Goal: Task Accomplishment & Management: Manage account settings

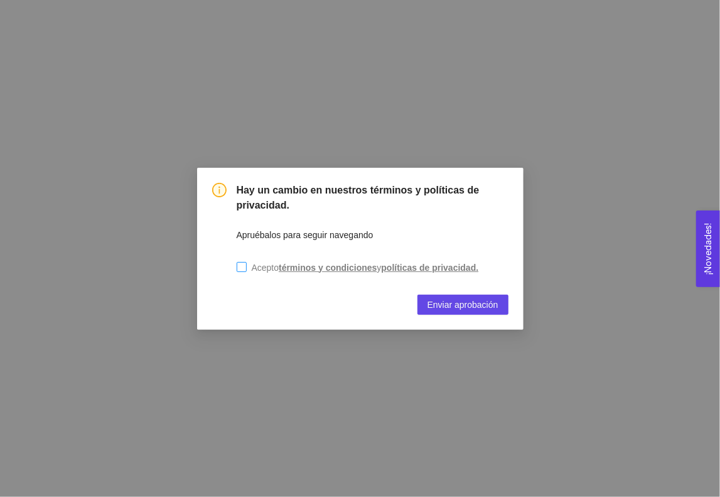
click at [242, 266] on input "Acepto términos y condiciones y políticas de privacidad." at bounding box center [242, 267] width 10 height 10
checkbox input "true"
click at [487, 306] on span "Enviar aprobación" at bounding box center [463, 305] width 71 height 14
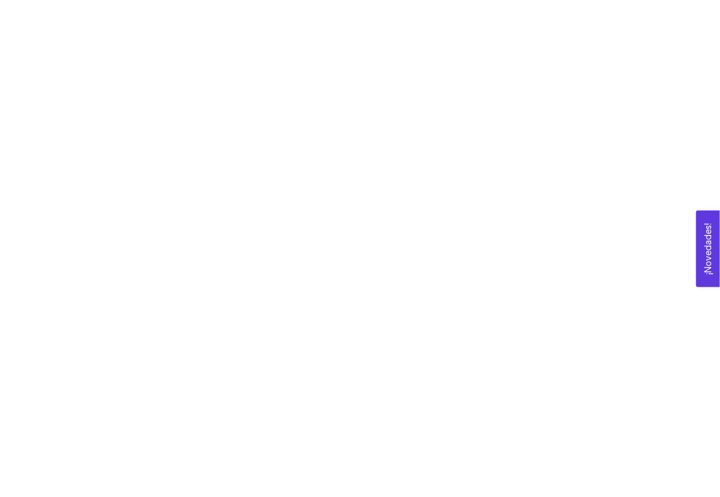
click at [499, 111] on div at bounding box center [360, 248] width 720 height 497
click at [561, 317] on div at bounding box center [360, 248] width 720 height 497
drag, startPoint x: 304, startPoint y: 203, endPoint x: 290, endPoint y: 128, distance: 76.0
click at [303, 203] on div at bounding box center [360, 248] width 720 height 497
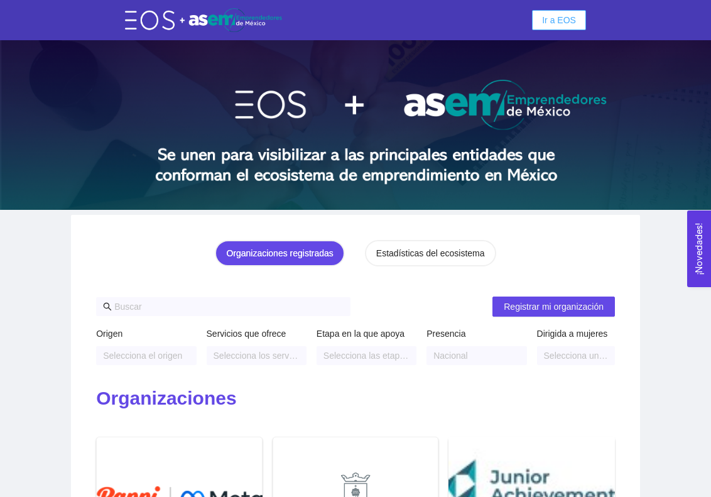
click at [563, 24] on span "Ir a EOS" at bounding box center [559, 20] width 34 height 14
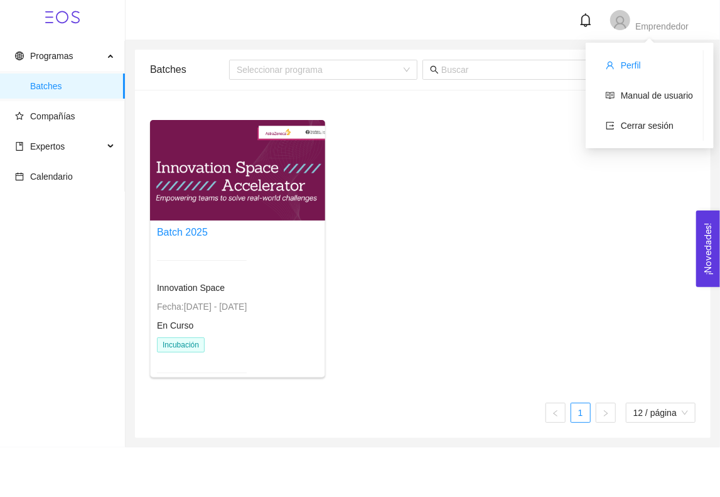
click at [636, 60] on span "Perfil" at bounding box center [631, 65] width 20 height 10
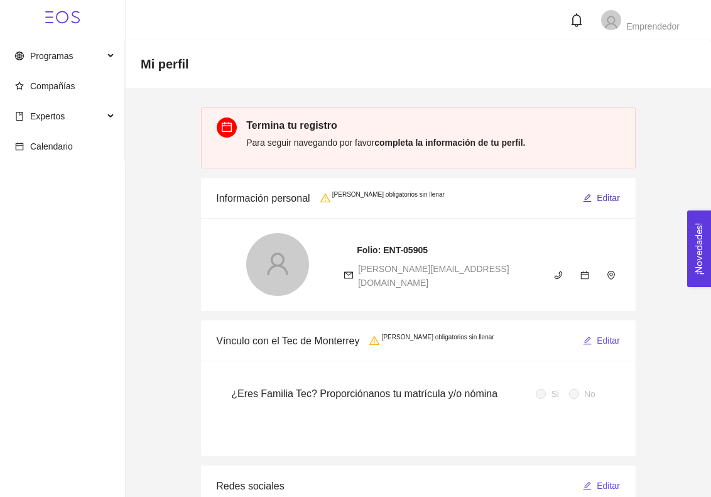
click at [608, 195] on span "Editar" at bounding box center [608, 198] width 23 height 14
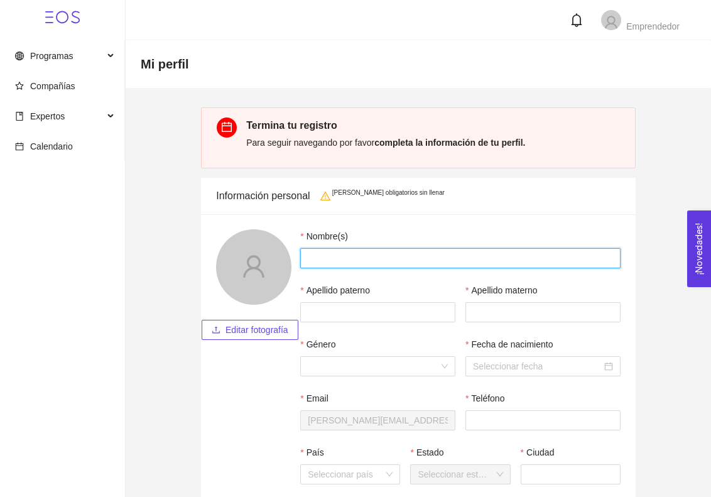
click at [485, 257] on input "Nombre(s)" at bounding box center [460, 258] width 320 height 20
type input "Miguel"
type input "Marines"
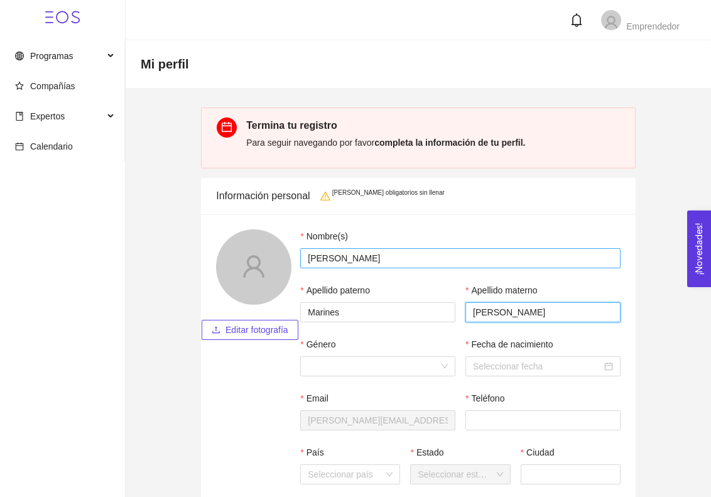
type input "Mendoza"
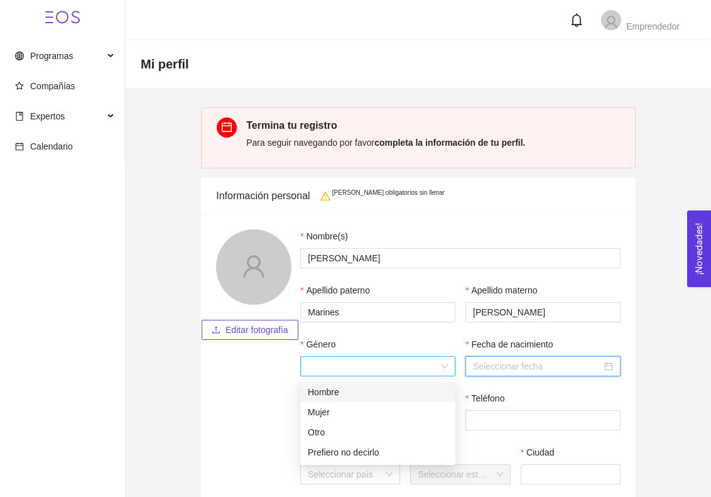
click at [442, 371] on div at bounding box center [377, 366] width 155 height 20
click at [388, 394] on div "Hombre" at bounding box center [378, 392] width 140 height 14
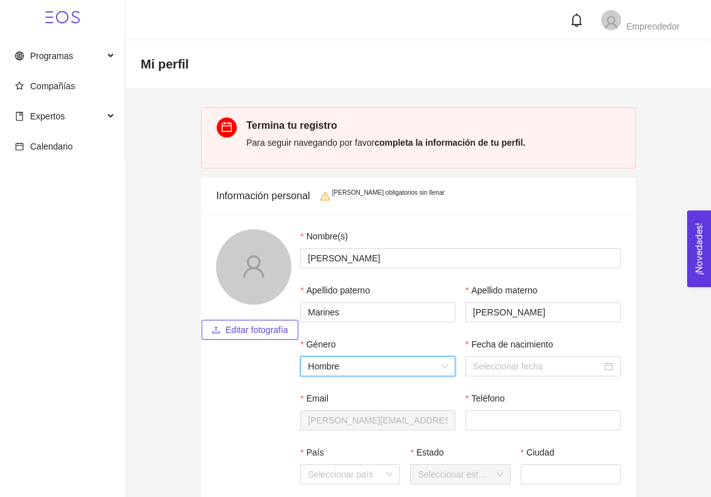
click at [244, 331] on span "Editar fotografía" at bounding box center [256, 330] width 63 height 14
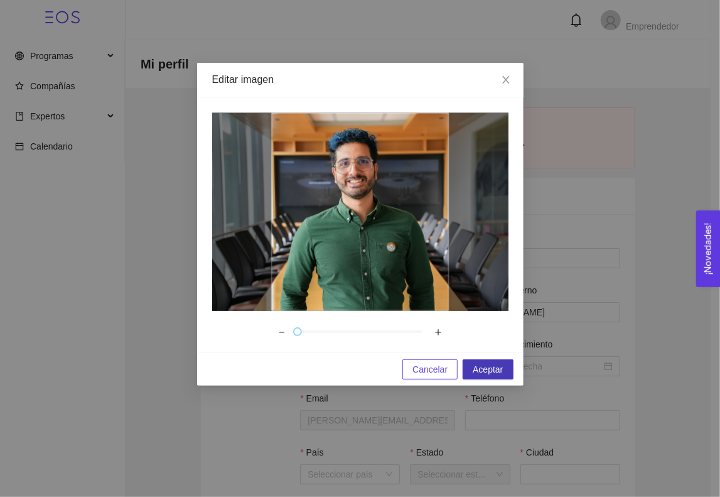
click at [495, 364] on span "Aceptar" at bounding box center [488, 369] width 30 height 14
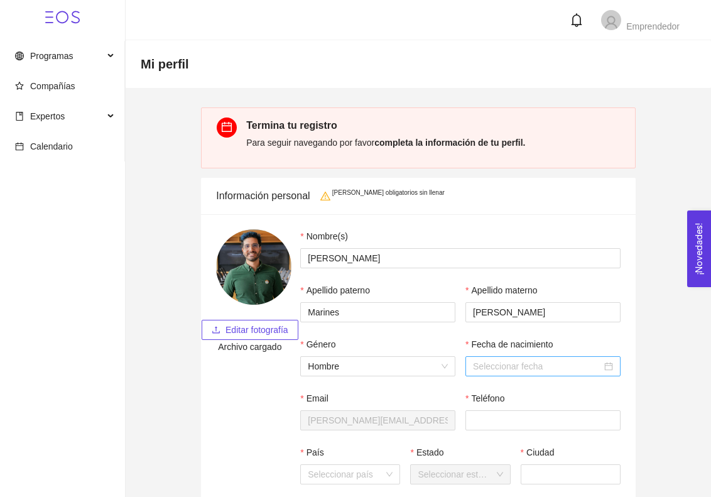
click at [607, 370] on div at bounding box center [543, 366] width 140 height 14
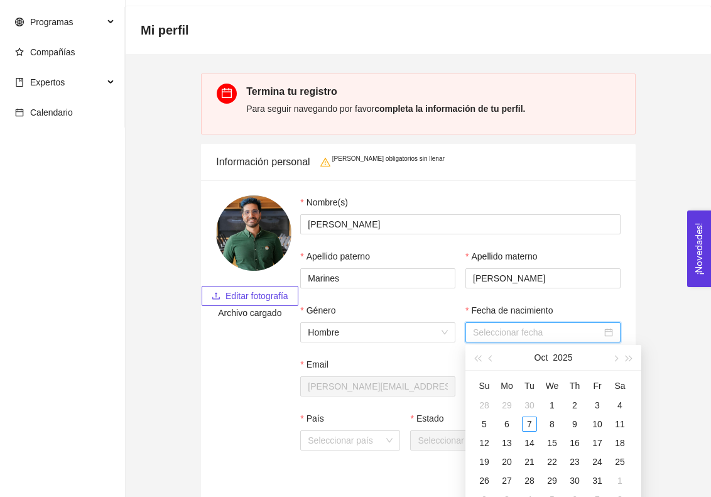
scroll to position [63, 0]
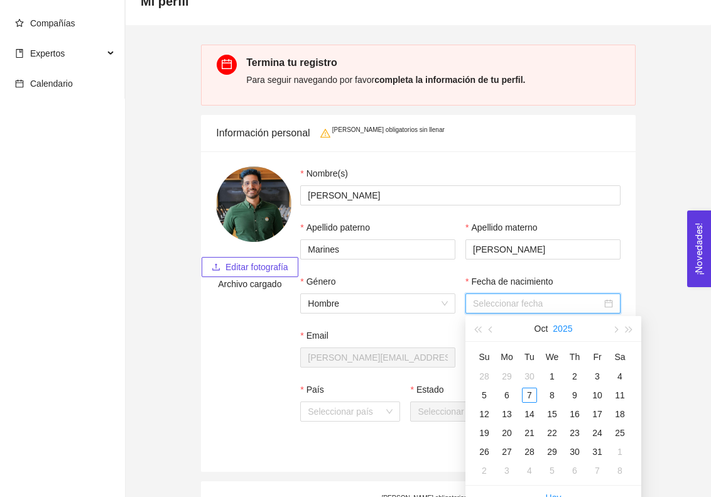
click at [563, 332] on button "2025" at bounding box center [562, 328] width 19 height 25
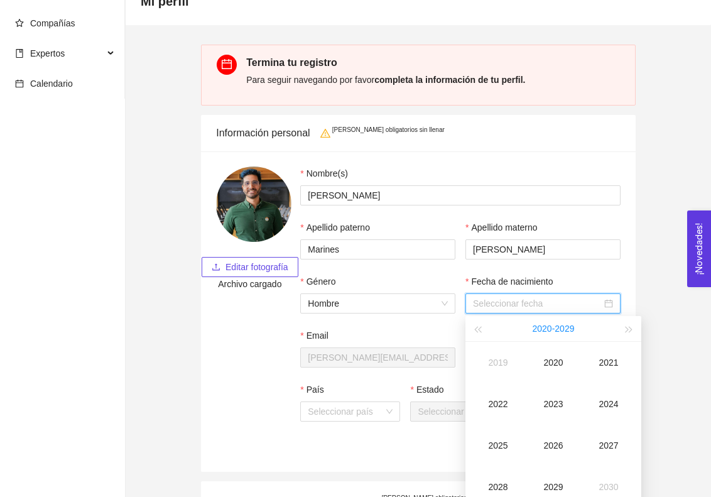
click at [538, 331] on button "2020 - 2029" at bounding box center [554, 328] width 42 height 25
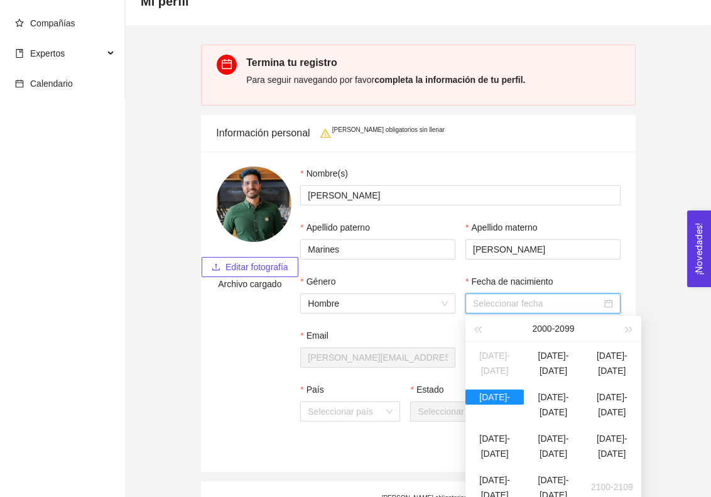
click at [538, 331] on div "2000 - 2099" at bounding box center [553, 328] width 138 height 25
click at [479, 332] on button "button" at bounding box center [477, 328] width 14 height 25
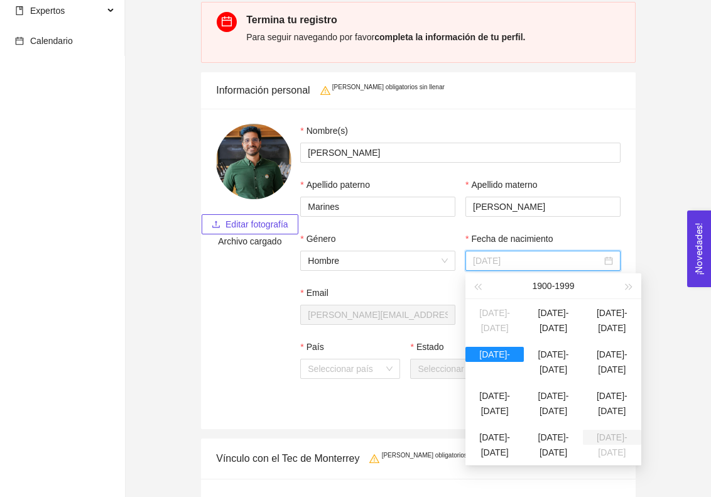
scroll to position [126, 0]
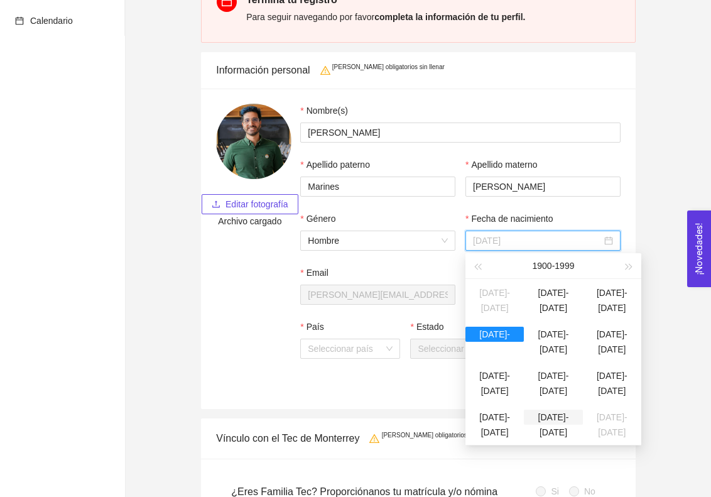
type input "1990-10-07"
click at [563, 425] on div "1990-1999" at bounding box center [553, 416] width 58 height 15
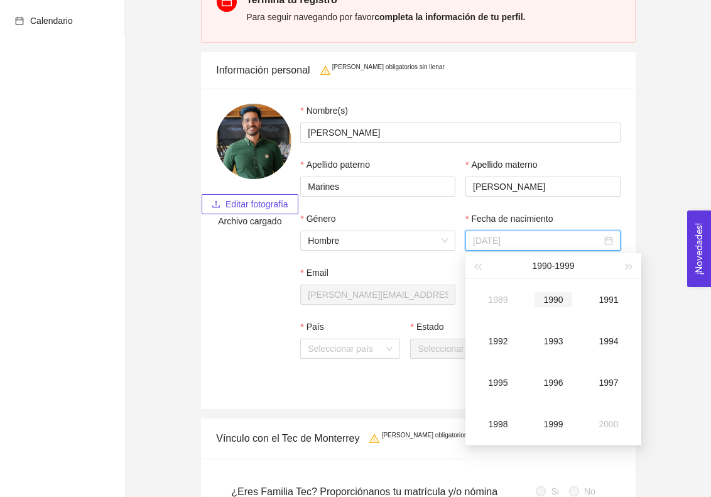
type input "1990-10-07"
click at [551, 301] on div "1990" at bounding box center [553, 299] width 38 height 15
type input "1990-11-07"
click at [558, 426] on div "Nov" at bounding box center [553, 423] width 38 height 15
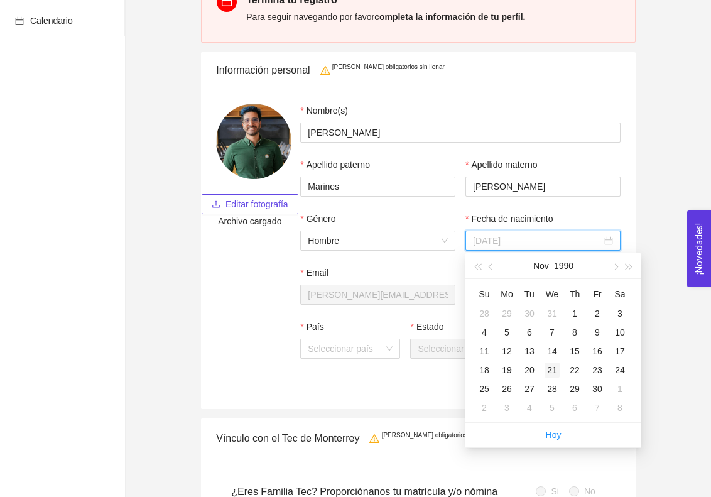
type input "1990-11-21"
click at [552, 372] on div "21" at bounding box center [551, 369] width 15 height 15
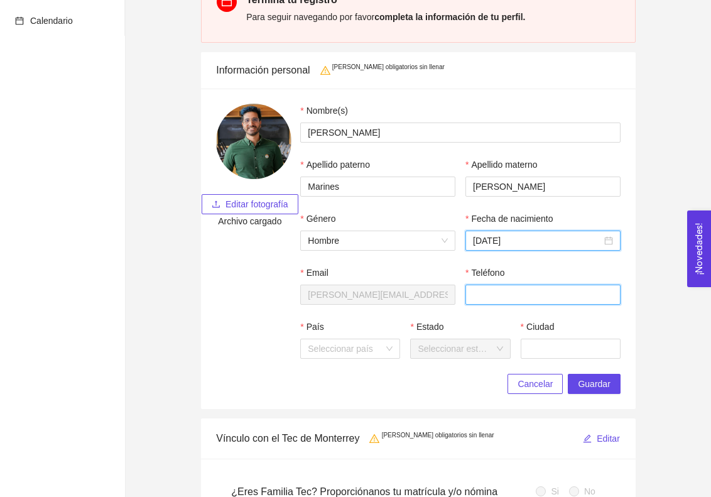
click at [510, 296] on input "Teléfono" at bounding box center [542, 294] width 155 height 20
type input "8115445124"
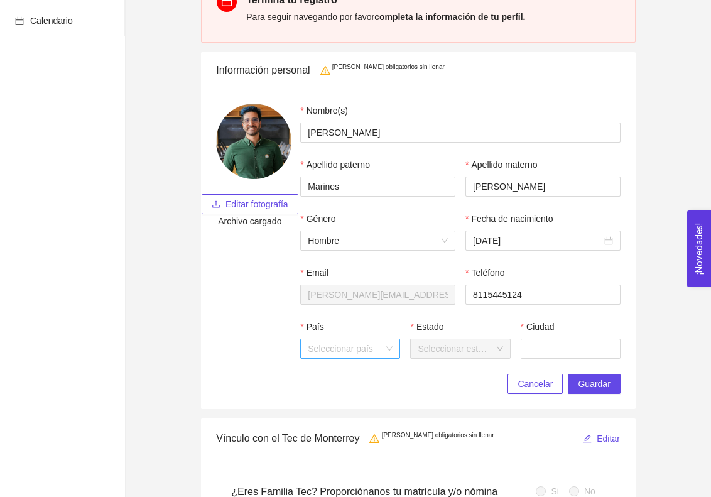
click at [372, 349] on input "País" at bounding box center [346, 348] width 76 height 19
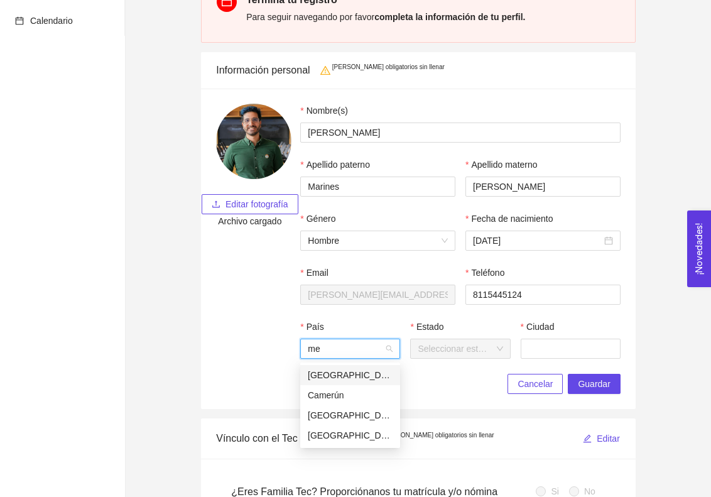
type input "m"
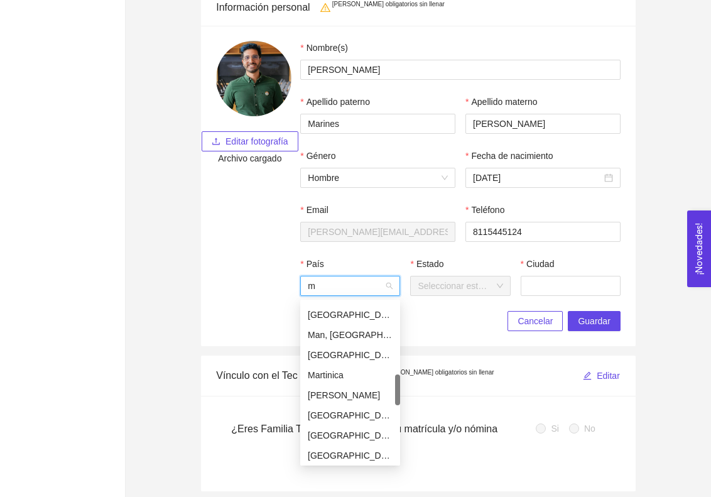
scroll to position [502, 0]
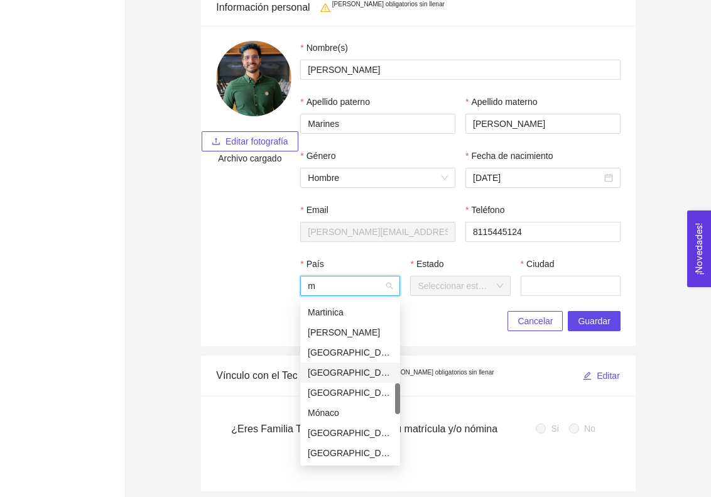
click at [327, 374] on div "México" at bounding box center [350, 372] width 85 height 14
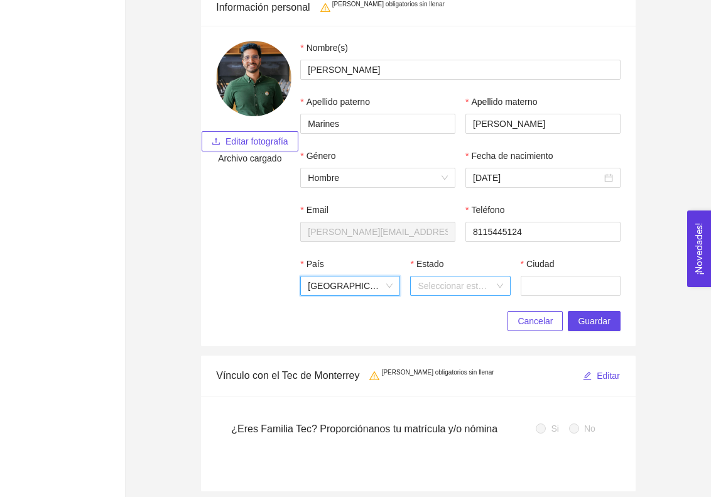
click at [470, 291] on input "Estado" at bounding box center [456, 285] width 76 height 19
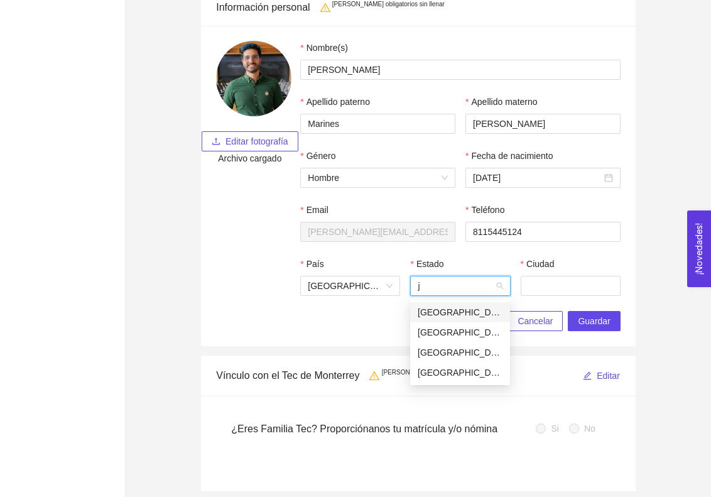
type input "ja"
drag, startPoint x: 474, startPoint y: 357, endPoint x: 497, endPoint y: 329, distance: 37.0
click at [472, 357] on div "Jalisco" at bounding box center [460, 352] width 85 height 14
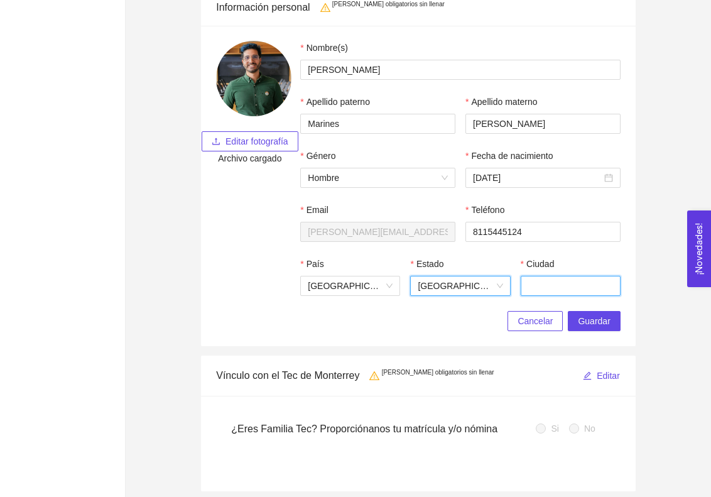
click at [546, 283] on input "Ciudad" at bounding box center [571, 286] width 100 height 20
type input "Zapopan"
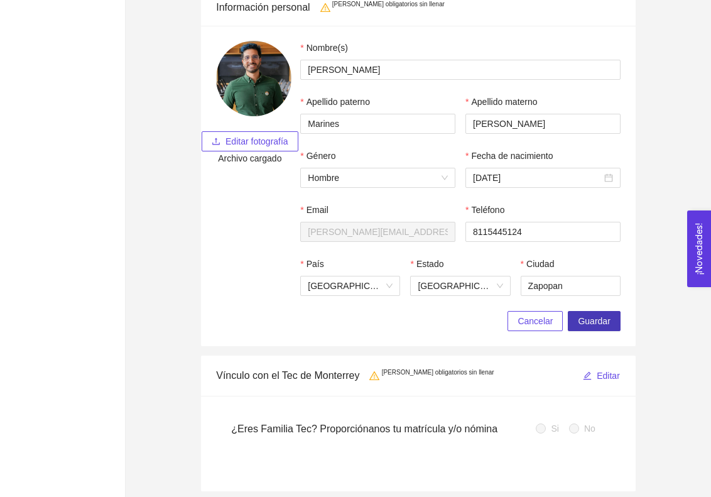
click at [600, 322] on span "Guardar" at bounding box center [594, 321] width 32 height 14
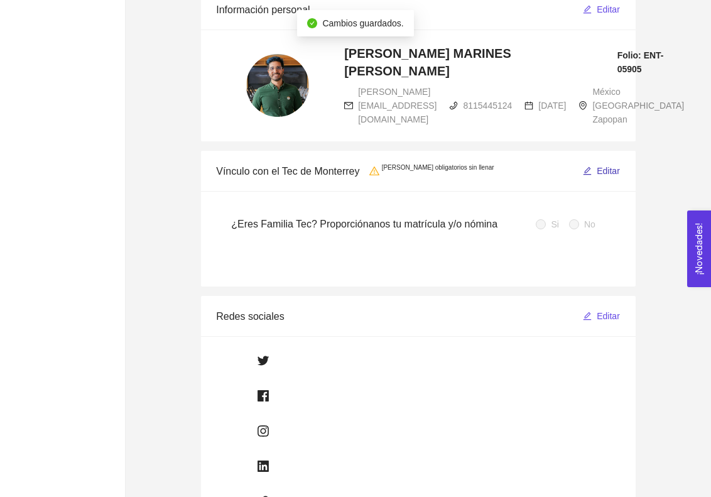
click at [607, 164] on span "Editar" at bounding box center [608, 171] width 23 height 14
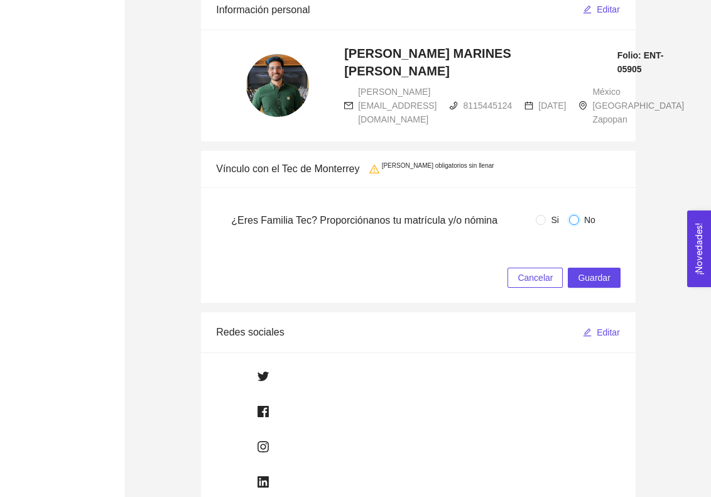
click at [574, 215] on input "No" at bounding box center [574, 220] width 10 height 10
radio input "true"
click at [604, 271] on span "Guardar" at bounding box center [594, 278] width 32 height 14
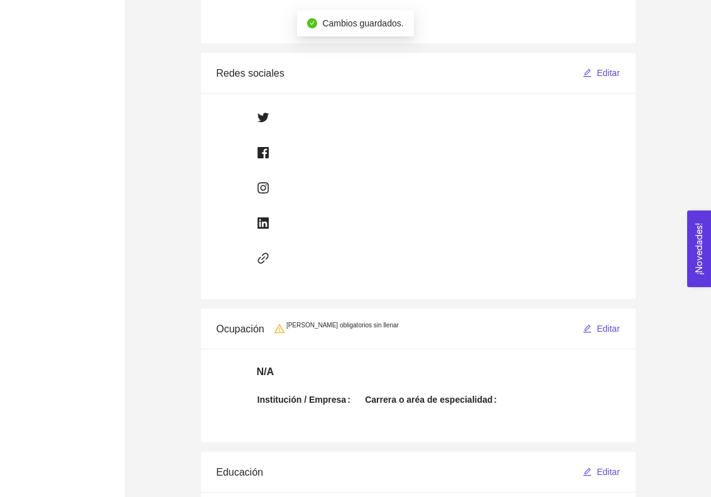
scroll to position [440, 0]
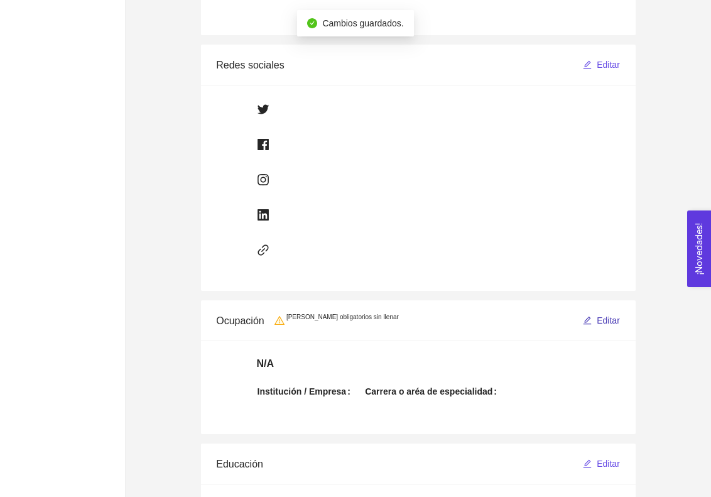
click at [607, 313] on span "Editar" at bounding box center [608, 320] width 23 height 14
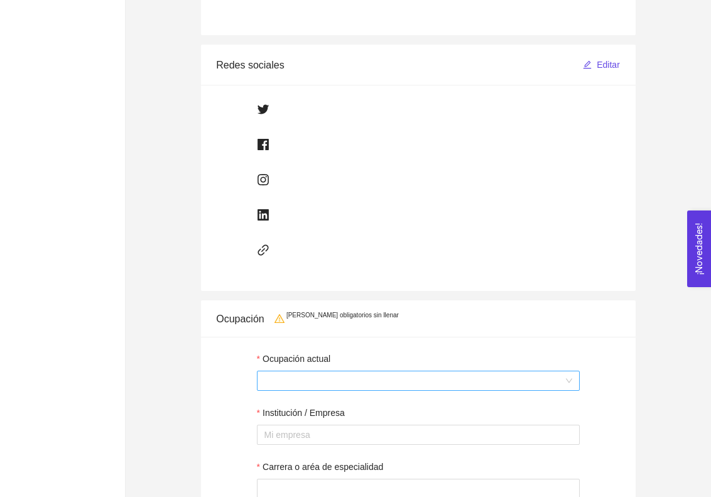
click at [408, 371] on span at bounding box center [418, 380] width 308 height 19
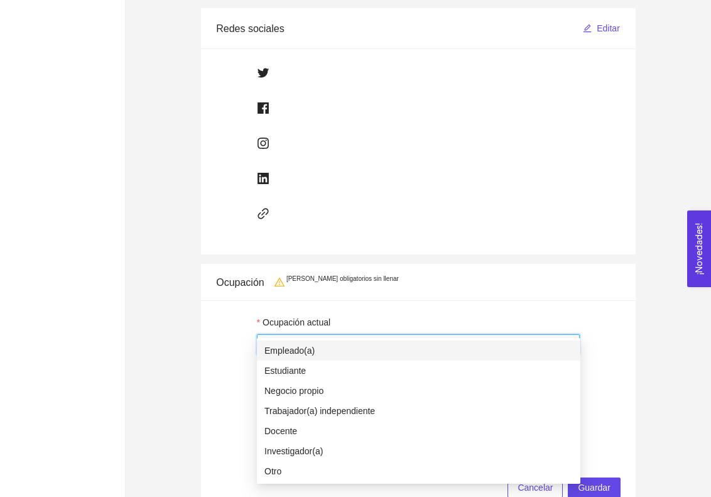
scroll to position [502, 0]
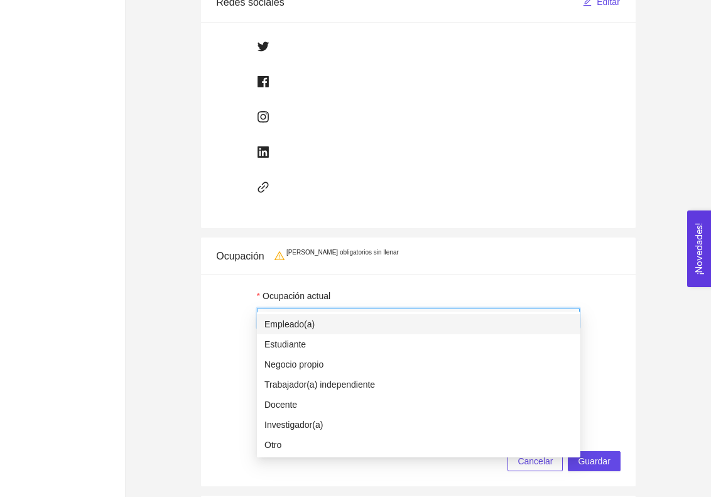
click at [335, 326] on div "Empleado(a)" at bounding box center [418, 324] width 308 height 14
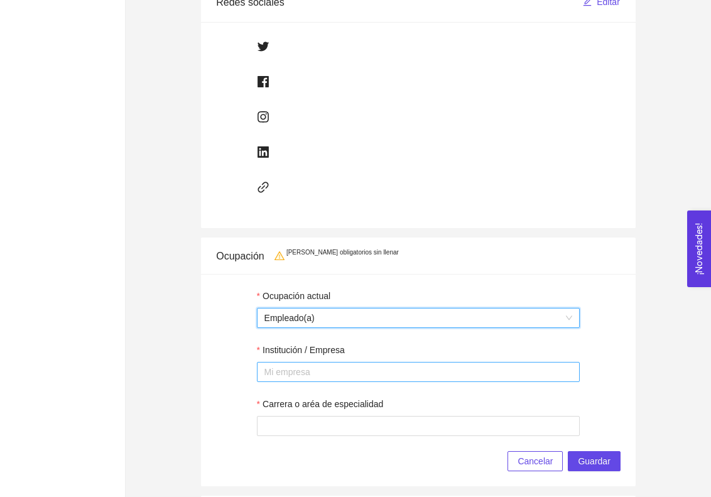
click at [358, 364] on div at bounding box center [418, 371] width 317 height 15
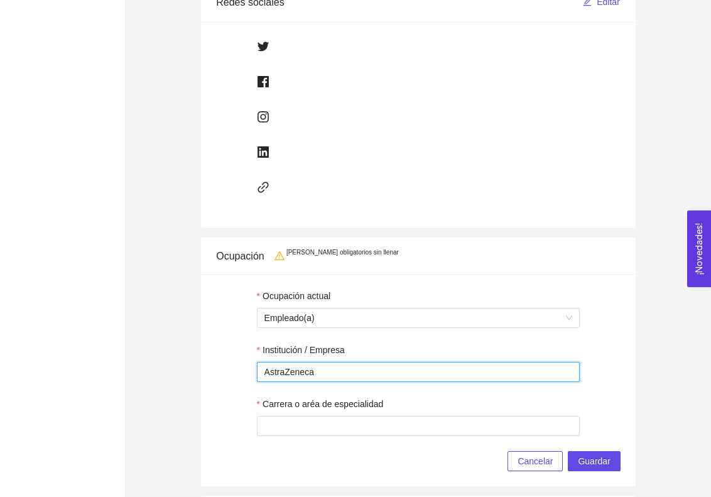
type input "AstraZeneca"
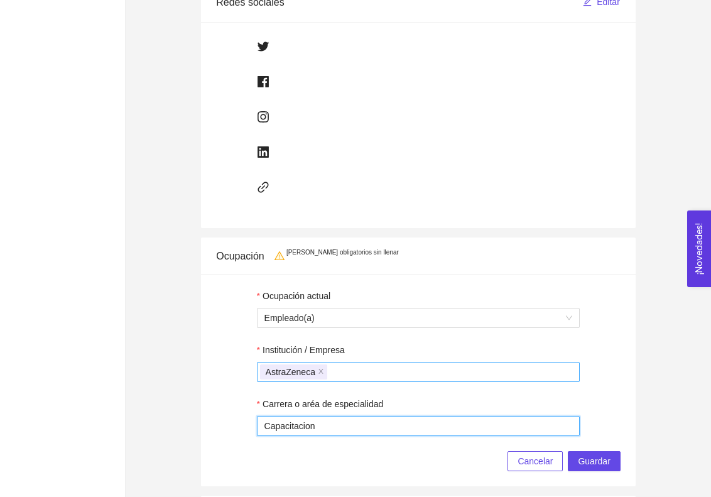
type input "Capacitacion"
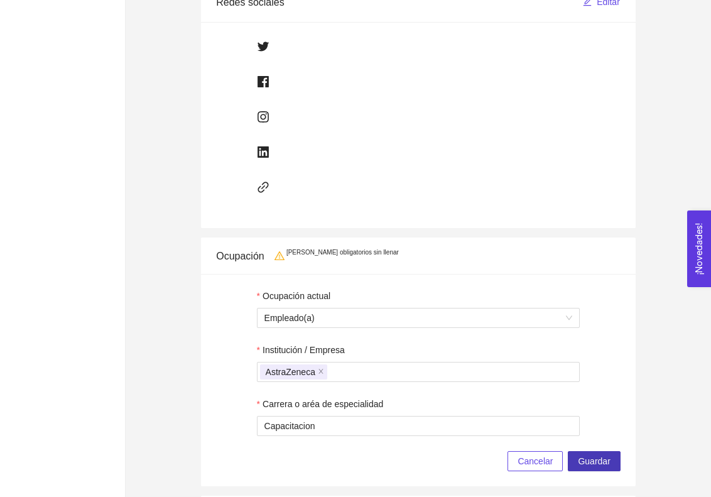
click at [613, 451] on button "Guardar" at bounding box center [594, 461] width 52 height 20
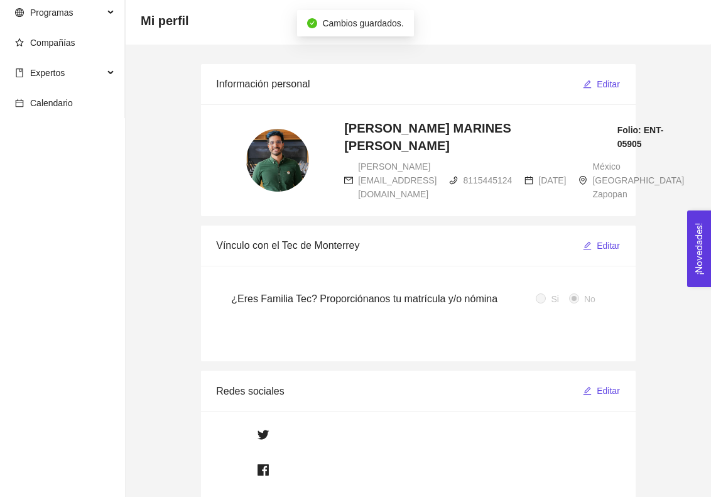
scroll to position [0, 0]
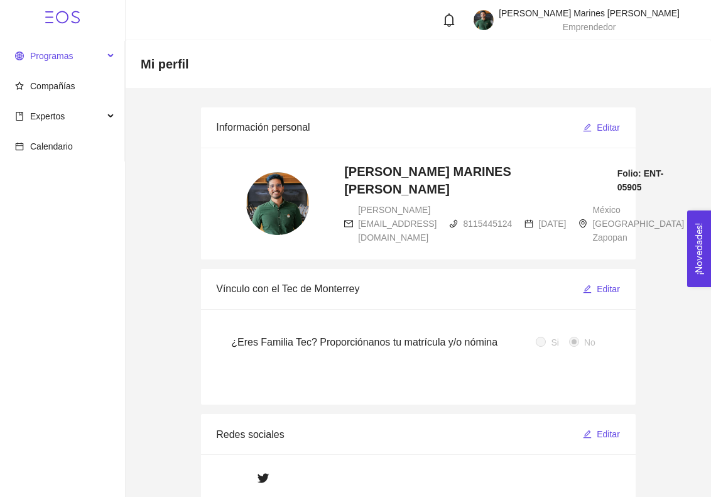
click at [114, 52] on div "Programas" at bounding box center [62, 55] width 125 height 25
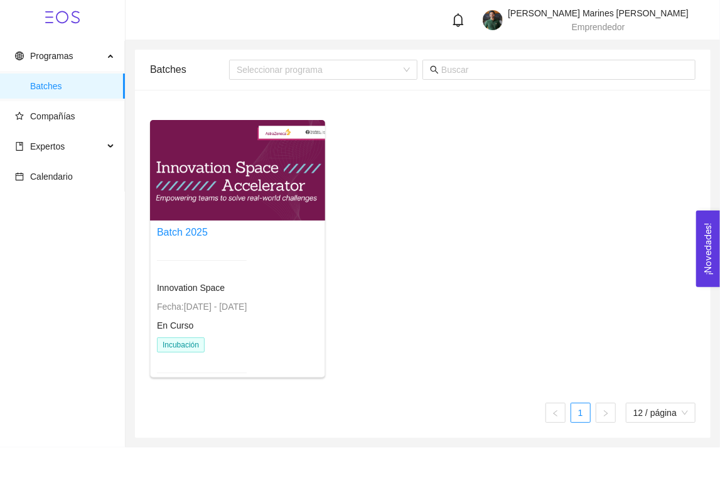
click at [230, 176] on div at bounding box center [237, 170] width 175 height 100
